Goal: Task Accomplishment & Management: Use online tool/utility

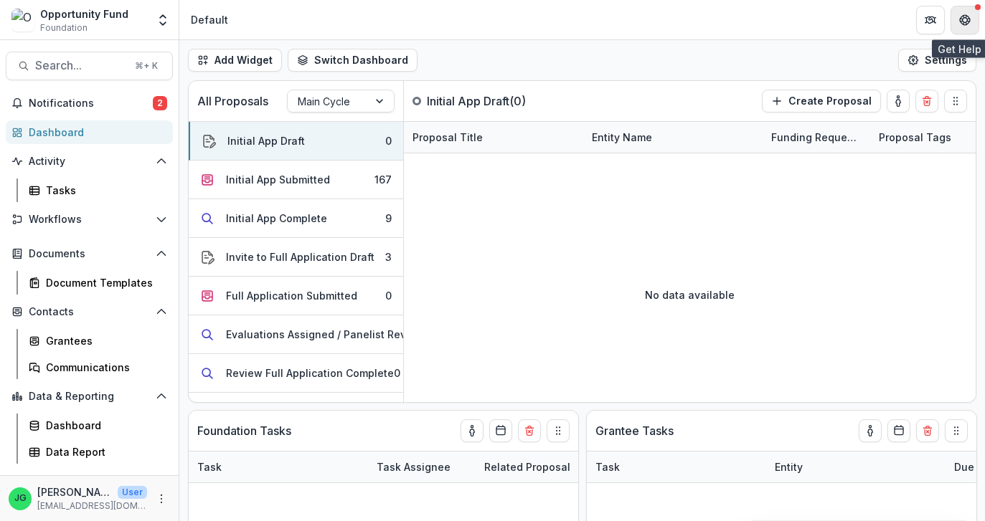
click at [965, 26] on button "Get Help" at bounding box center [964, 20] width 29 height 29
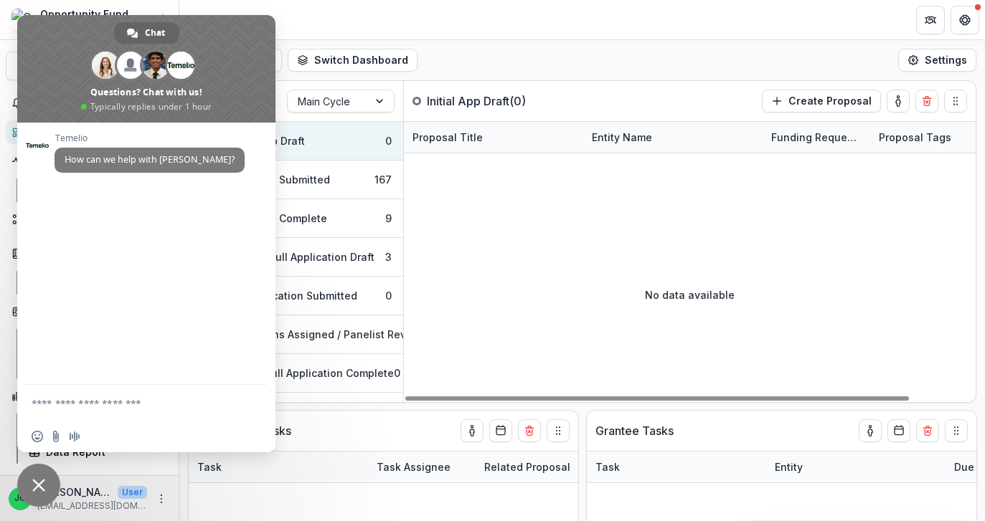
click at [32, 491] on span "Close chat" at bounding box center [38, 485] width 43 height 43
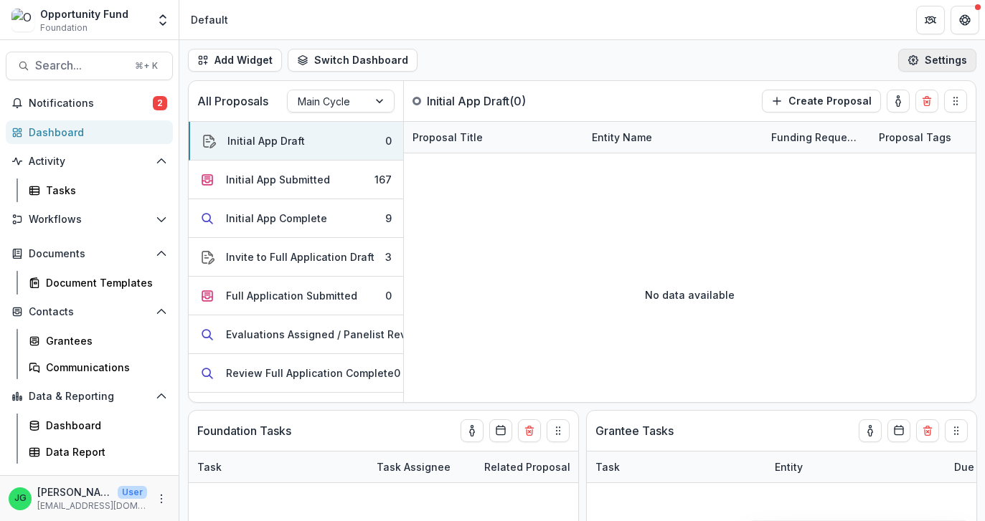
click at [937, 67] on button "Settings" at bounding box center [937, 60] width 78 height 23
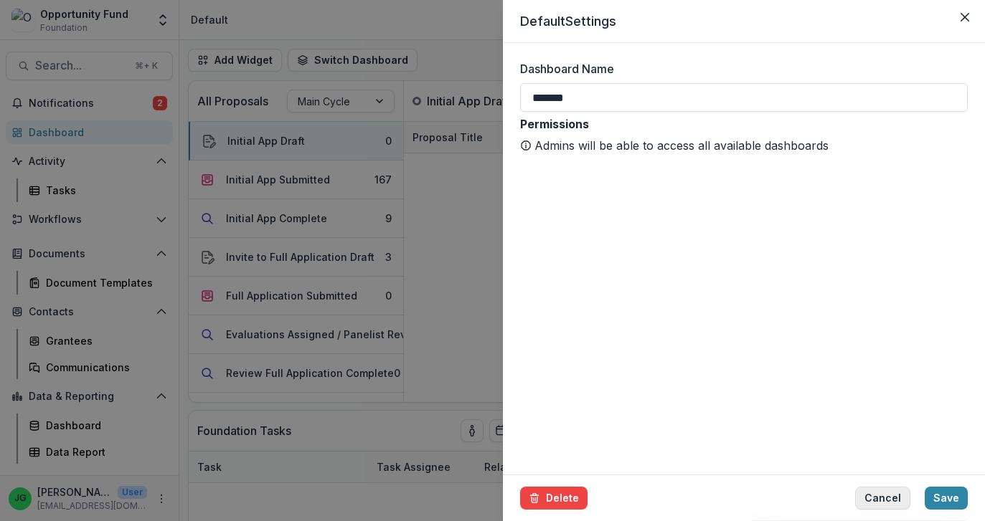
click at [902, 504] on button "Cancel" at bounding box center [882, 498] width 55 height 23
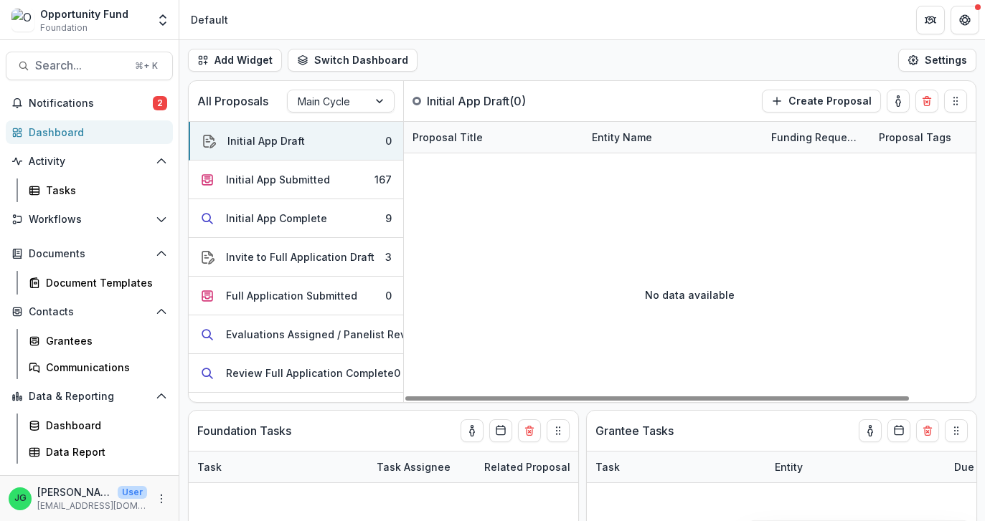
click at [75, 11] on div "Opportunity Fund" at bounding box center [84, 13] width 88 height 15
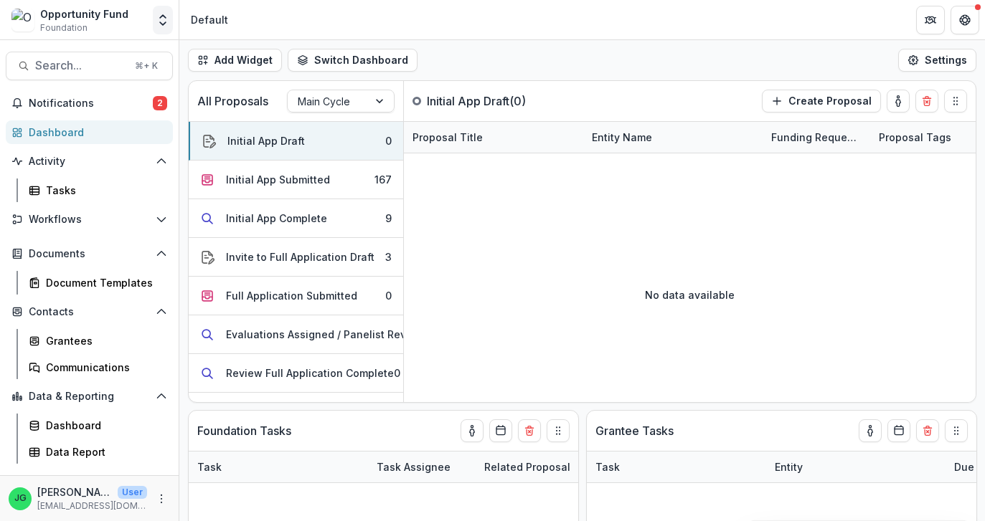
click at [159, 27] on icon "Open entity switcher" at bounding box center [163, 20] width 14 height 14
click at [153, 499] on button "More" at bounding box center [161, 499] width 17 height 17
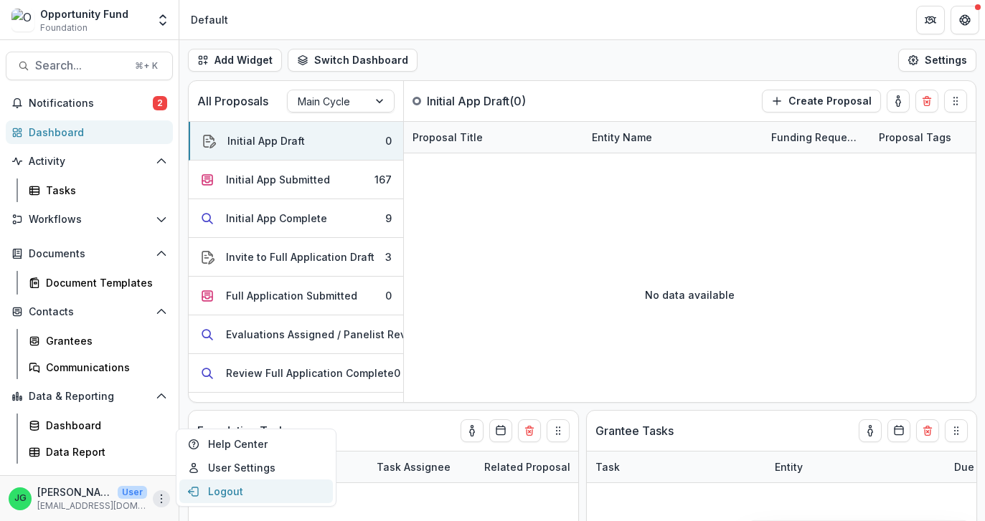
click at [208, 494] on button "Logout" at bounding box center [255, 492] width 153 height 24
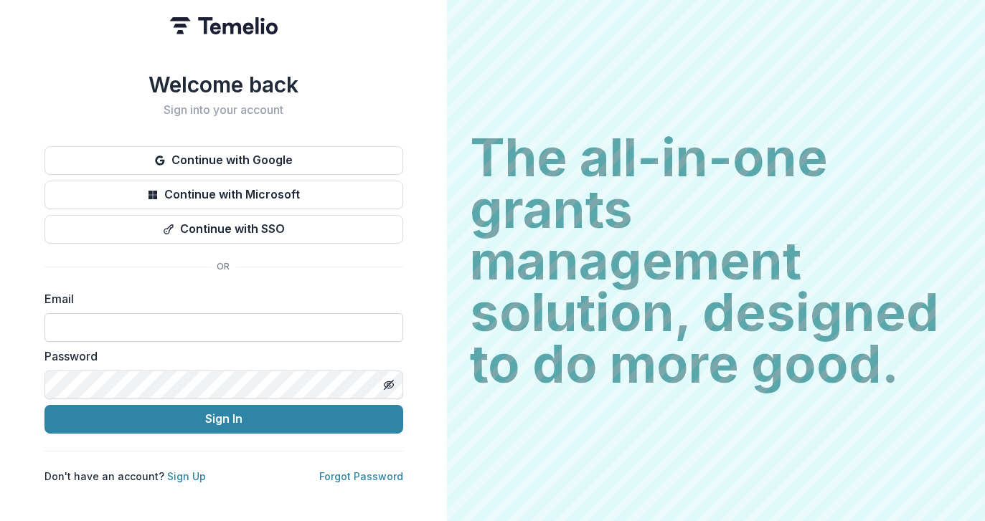
click at [153, 331] on input at bounding box center [223, 327] width 359 height 29
type input "**********"
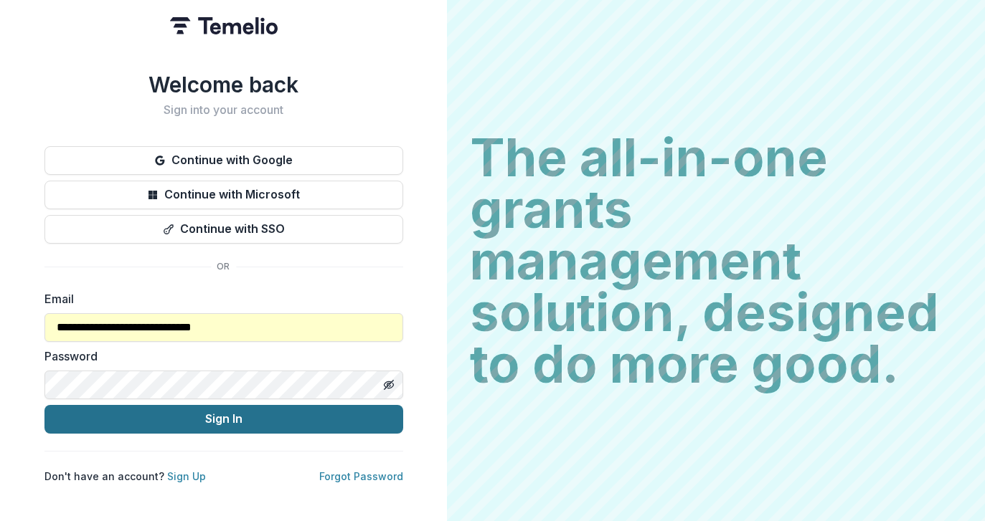
click at [161, 424] on button "Sign In" at bounding box center [223, 419] width 359 height 29
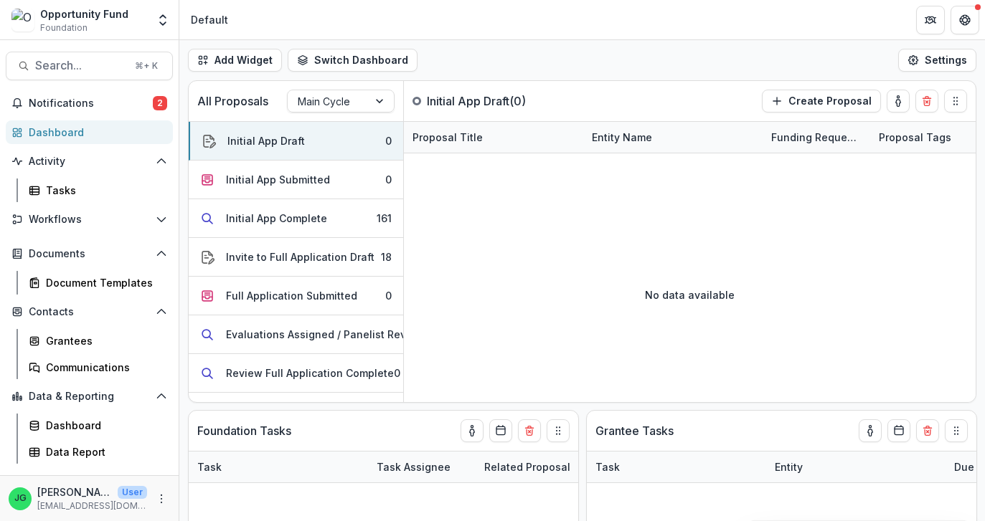
click at [65, 118] on div "Notifications 2 Dashboard Activity Tasks Workflows Proposals Form Builder Revie…" at bounding box center [89, 284] width 179 height 384
click at [65, 100] on span "Notifications" at bounding box center [91, 104] width 124 height 12
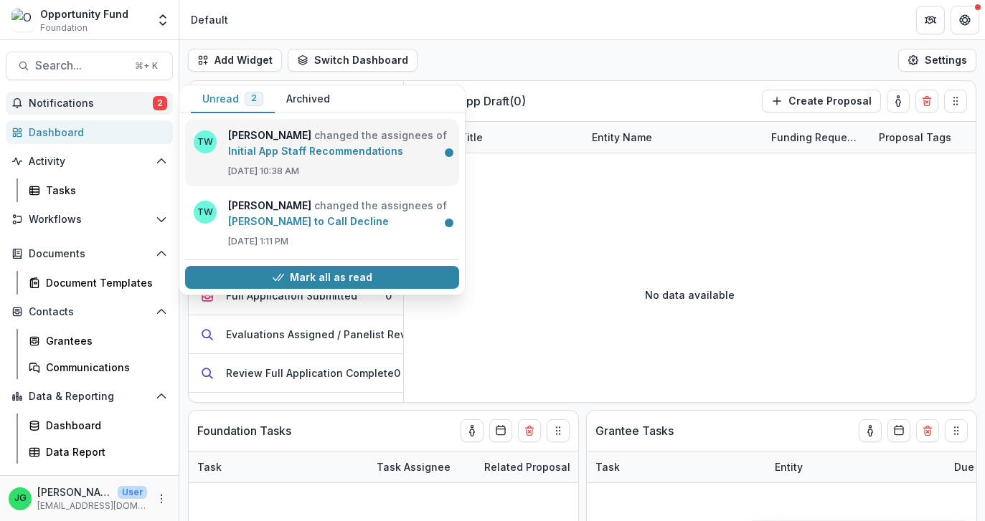
click at [367, 157] on link "Initial App Staff Recommendations" at bounding box center [315, 151] width 175 height 12
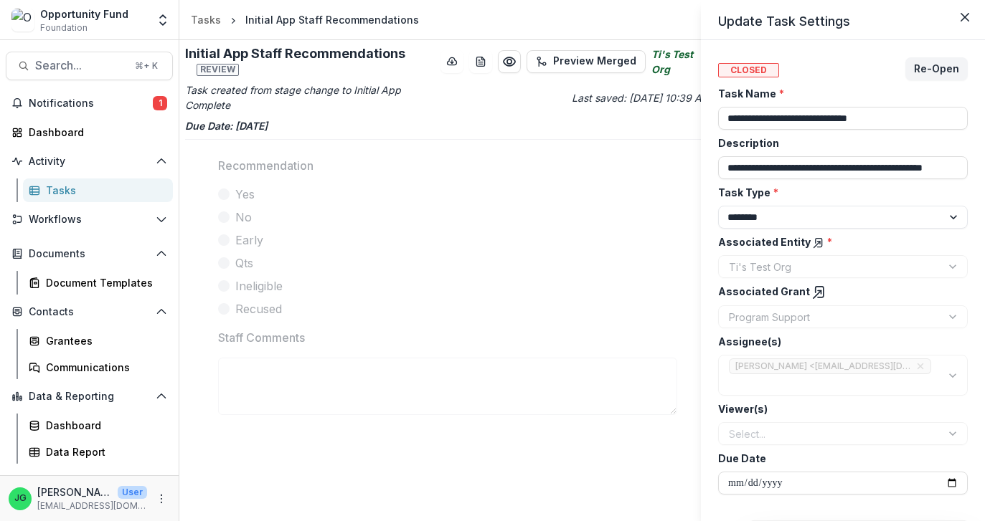
click at [93, 96] on div "**********" at bounding box center [492, 260] width 985 height 521
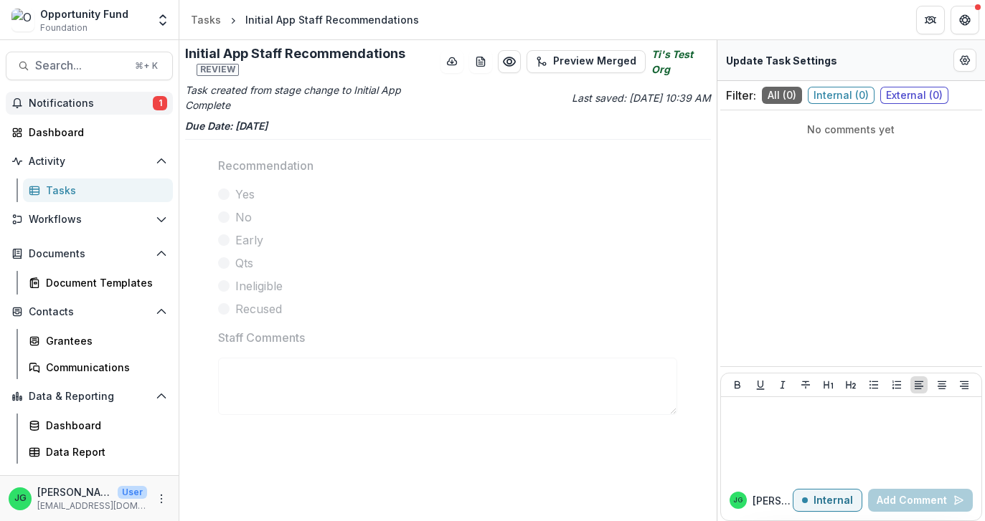
click at [91, 103] on span "Notifications" at bounding box center [91, 104] width 124 height 12
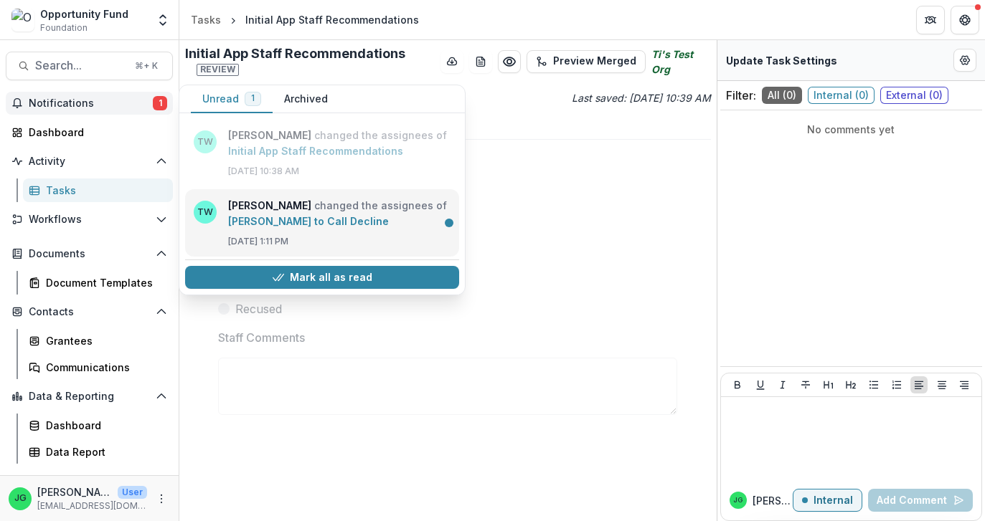
click at [300, 227] on link "Jake to Call Decline" at bounding box center [308, 221] width 161 height 12
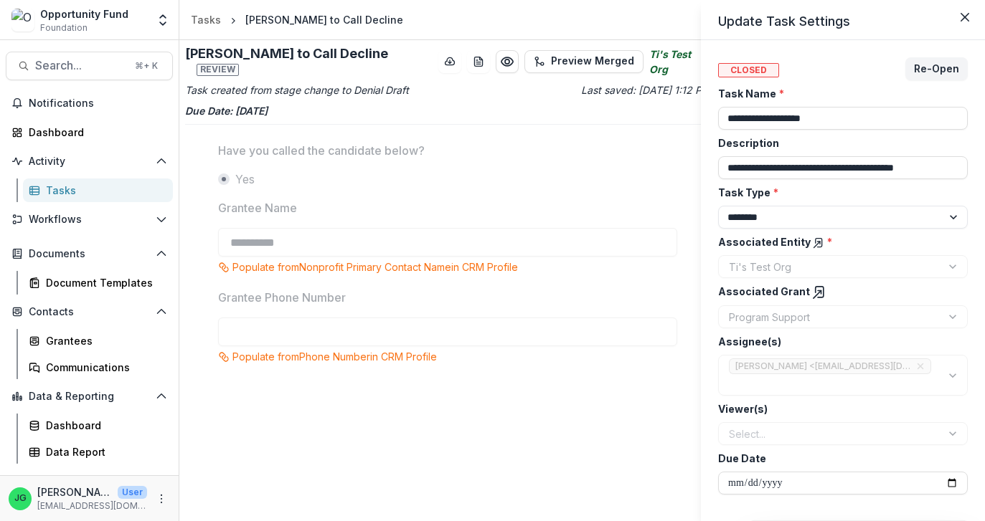
click at [298, 239] on div "**********" at bounding box center [492, 260] width 985 height 521
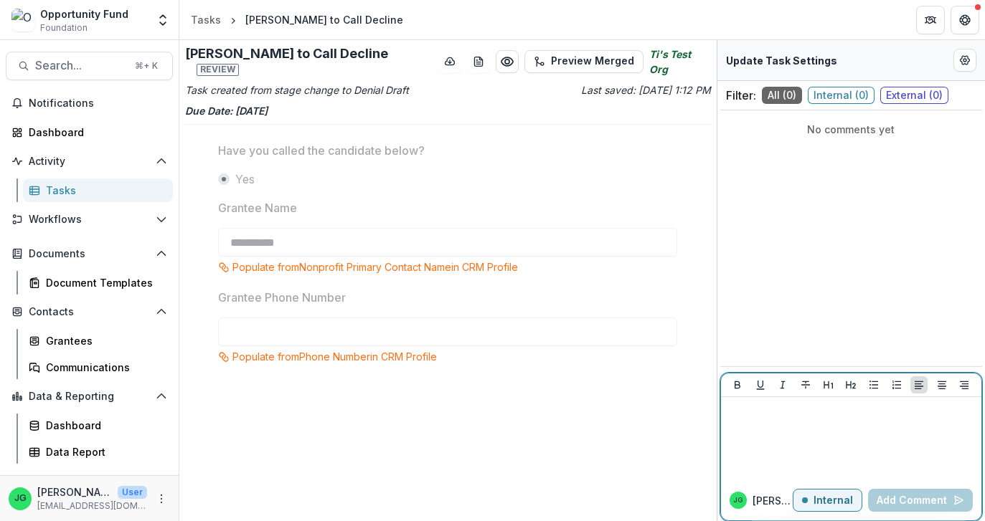
click at [812, 415] on p at bounding box center [851, 411] width 249 height 16
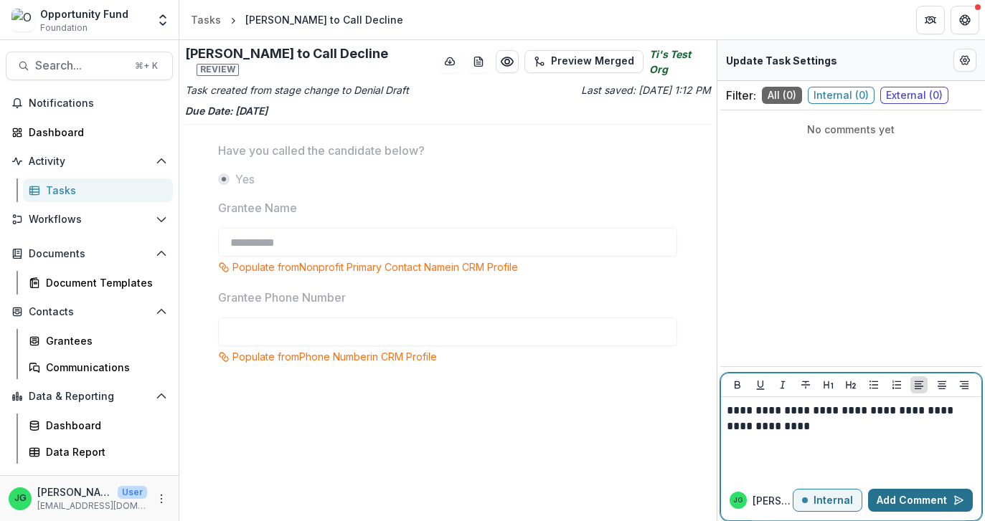
click at [904, 505] on button "Add Comment" at bounding box center [920, 500] width 105 height 23
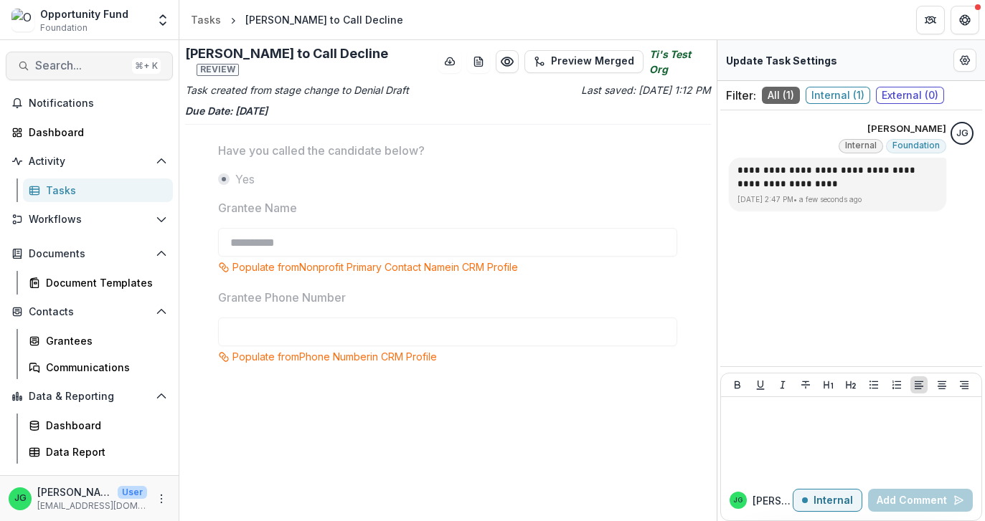
click at [77, 63] on span "Search..." at bounding box center [80, 66] width 91 height 14
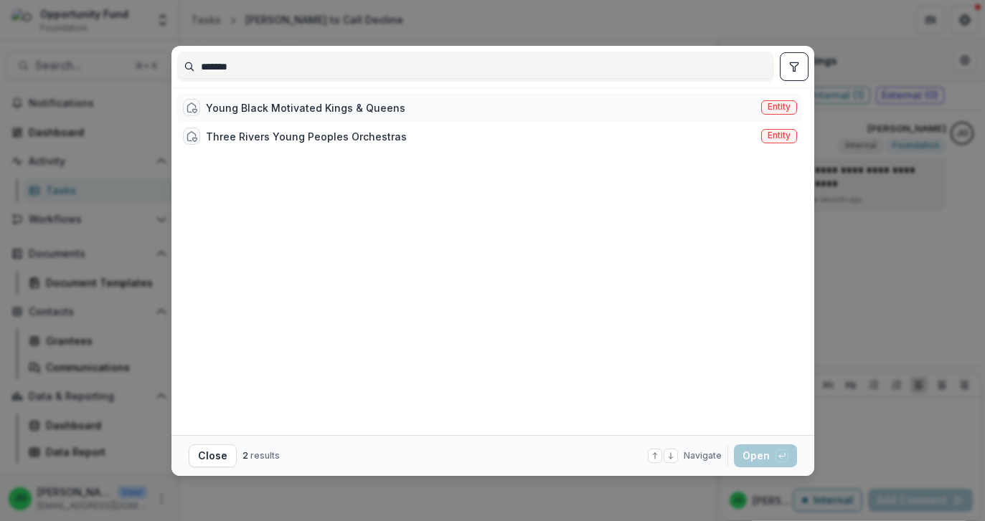
type input "*******"
click at [271, 105] on div "Young Black Motivated Kings & Queens" at bounding box center [305, 107] width 199 height 15
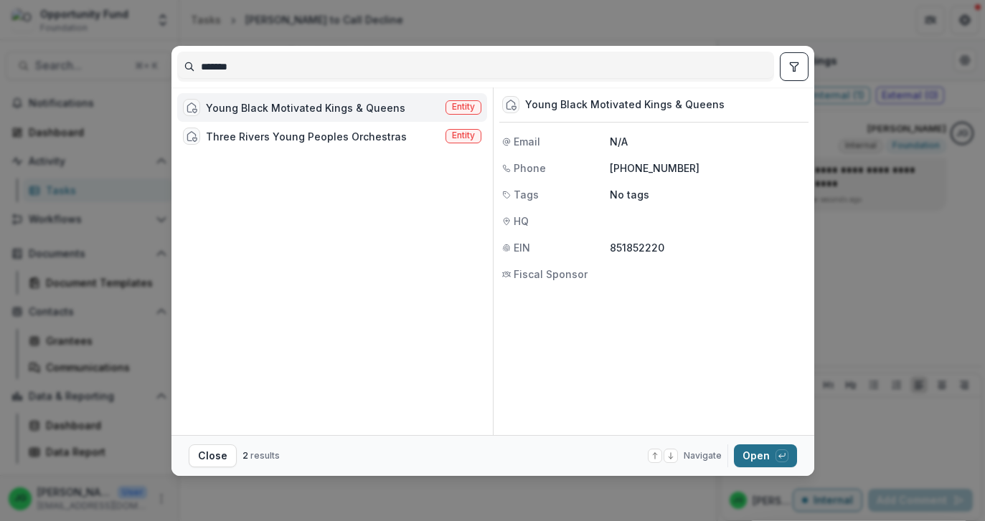
click at [760, 465] on button "Open with enter key" at bounding box center [765, 456] width 63 height 23
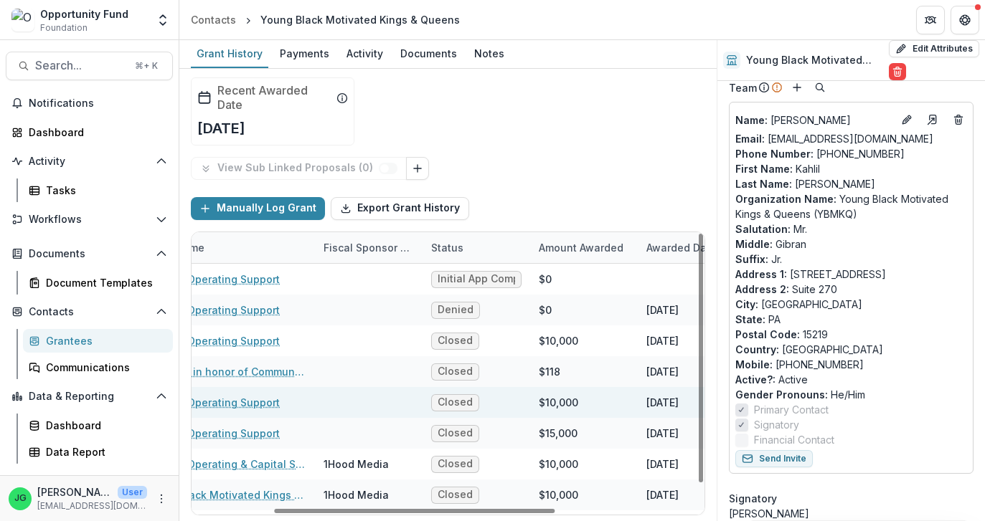
scroll to position [0, 39]
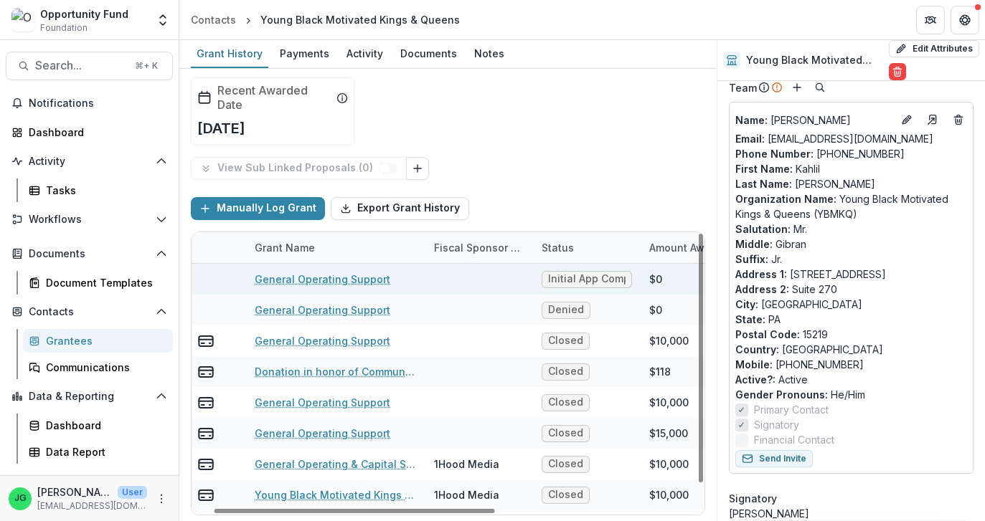
click at [302, 281] on link "General Operating Support" at bounding box center [323, 279] width 136 height 15
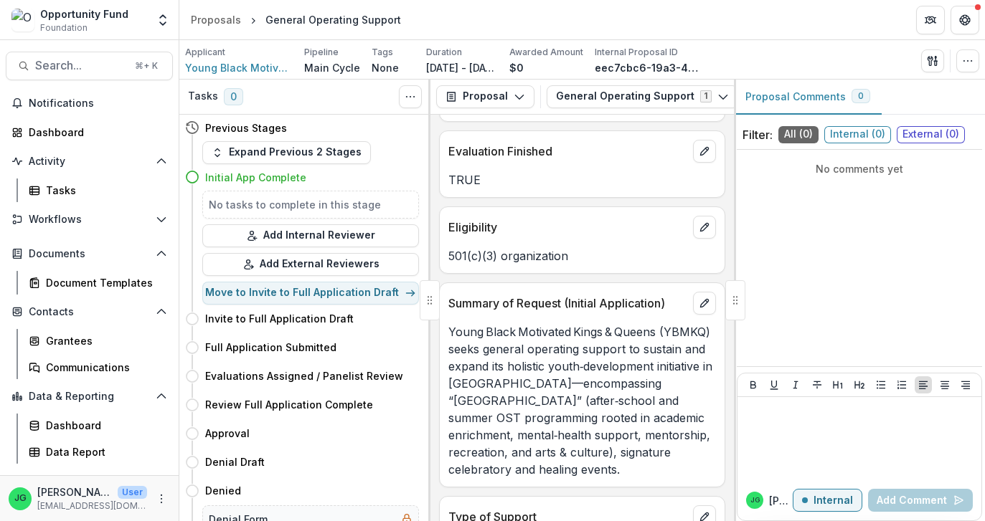
scroll to position [1532, 0]
click at [47, 70] on span "Search..." at bounding box center [80, 66] width 91 height 14
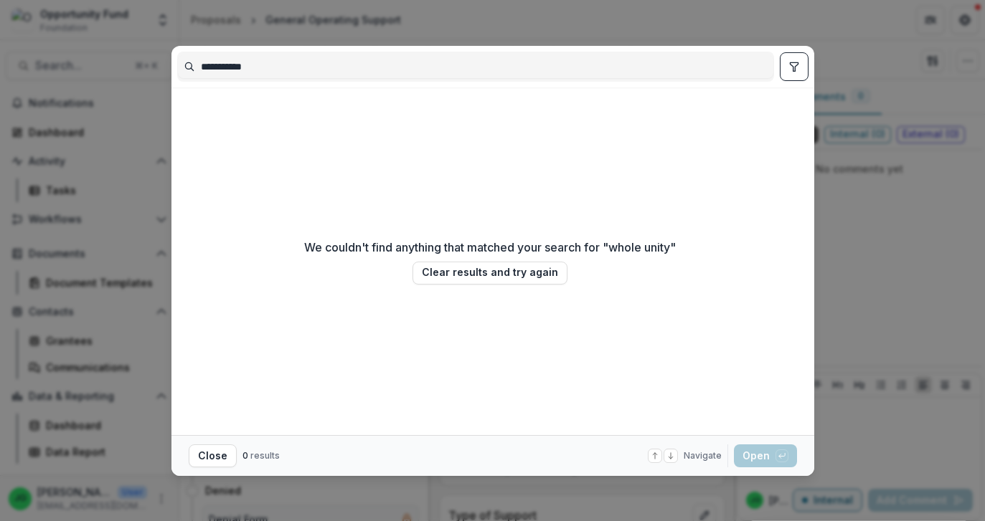
type input "**********"
click at [623, 293] on div "We couldn't find anything that matched your search for " whole unity " Clear re…" at bounding box center [490, 261] width 372 height 336
